Goal: Task Accomplishment & Management: Use online tool/utility

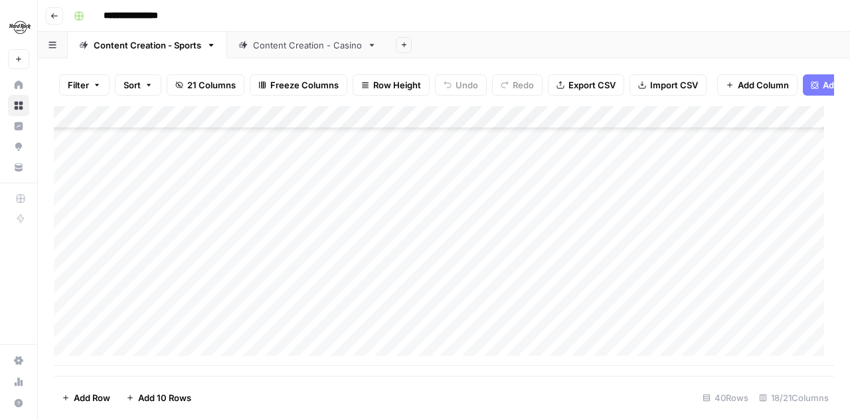
scroll to position [697, 0]
click at [507, 331] on div "Add Column" at bounding box center [444, 236] width 780 height 260
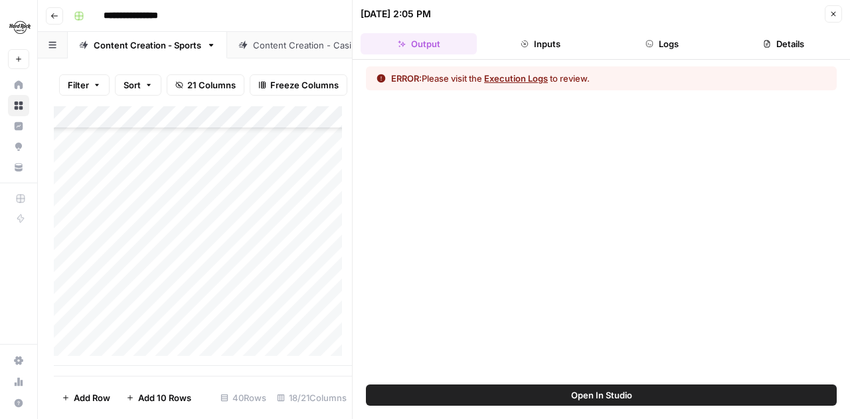
click at [523, 76] on button "Execution Logs" at bounding box center [516, 78] width 64 height 13
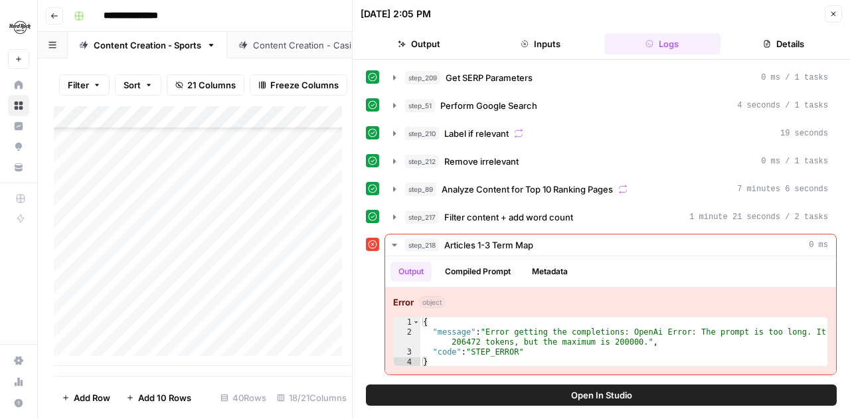
click at [831, 19] on button "Close" at bounding box center [833, 13] width 17 height 17
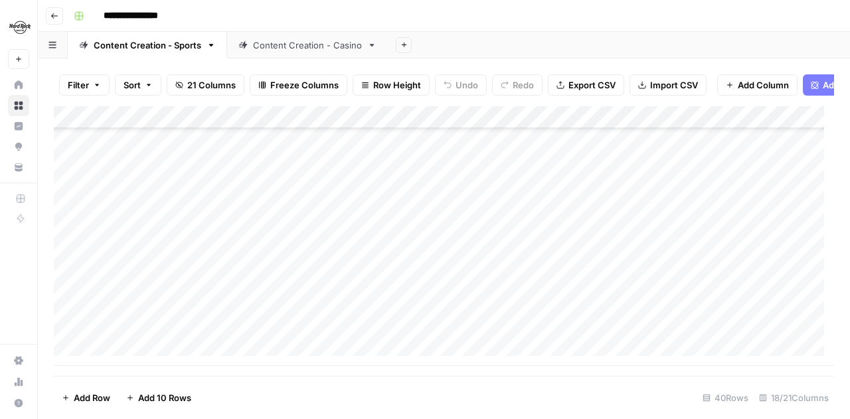
click at [510, 330] on div "Add Column" at bounding box center [444, 236] width 780 height 260
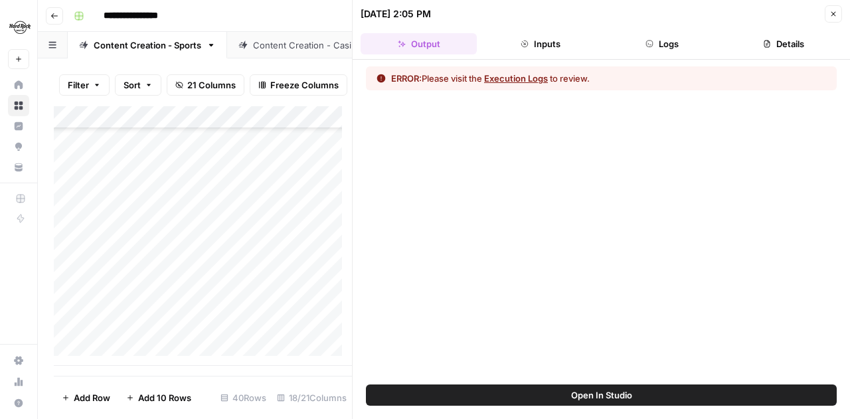
click at [523, 80] on button "Execution Logs" at bounding box center [516, 78] width 64 height 13
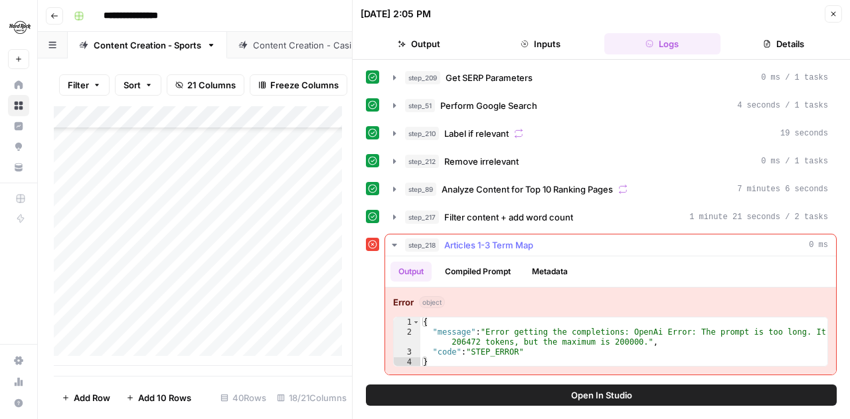
type textarea "**********"
click at [603, 330] on div "{ "message" : "Error getting the completions: OpenAi Error: The prompt is too l…" at bounding box center [624, 352] width 408 height 70
click at [302, 50] on div "Content Creation - Casino" at bounding box center [307, 45] width 109 height 13
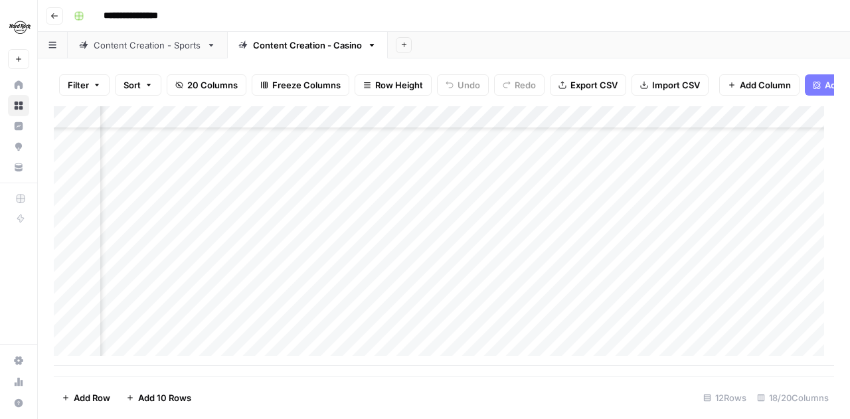
scroll to position [65, 541]
click at [463, 284] on div "Add Column" at bounding box center [444, 236] width 780 height 260
